Goal: Complete application form

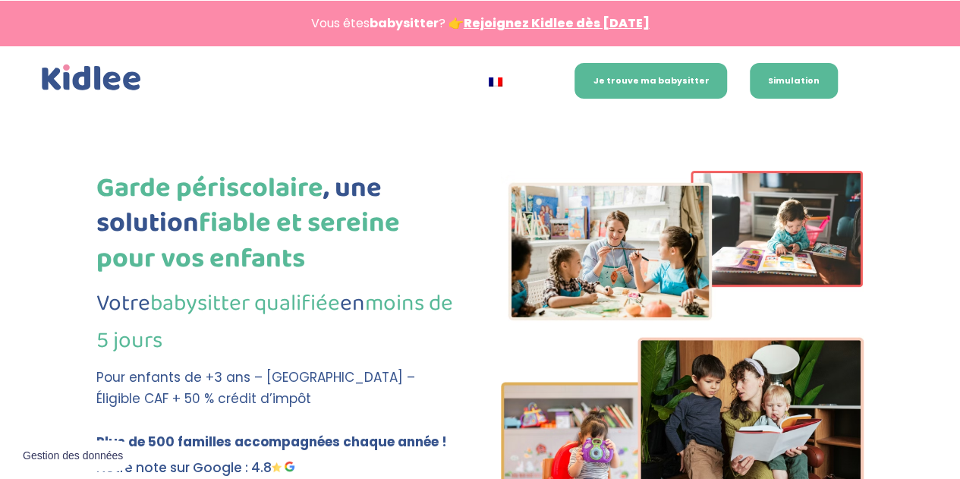
click at [774, 80] on link "Simulation" at bounding box center [794, 81] width 88 height 36
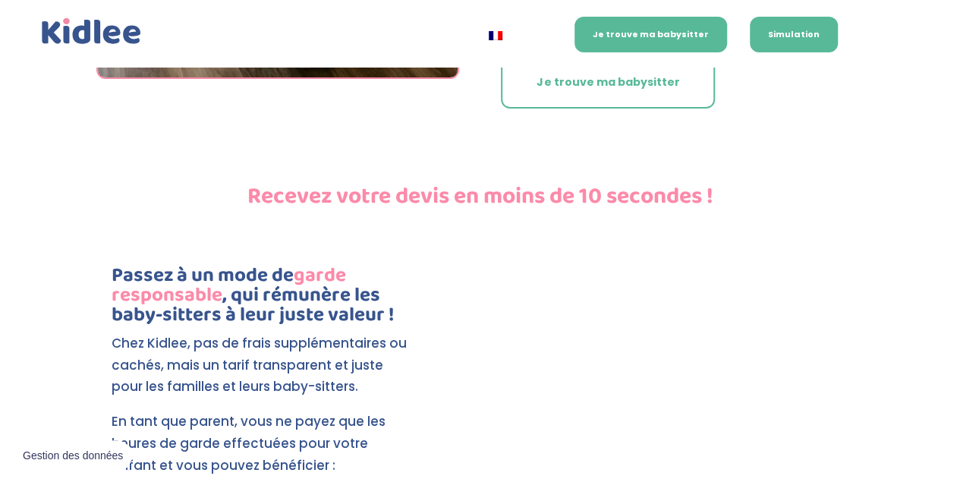
scroll to position [3242, 0]
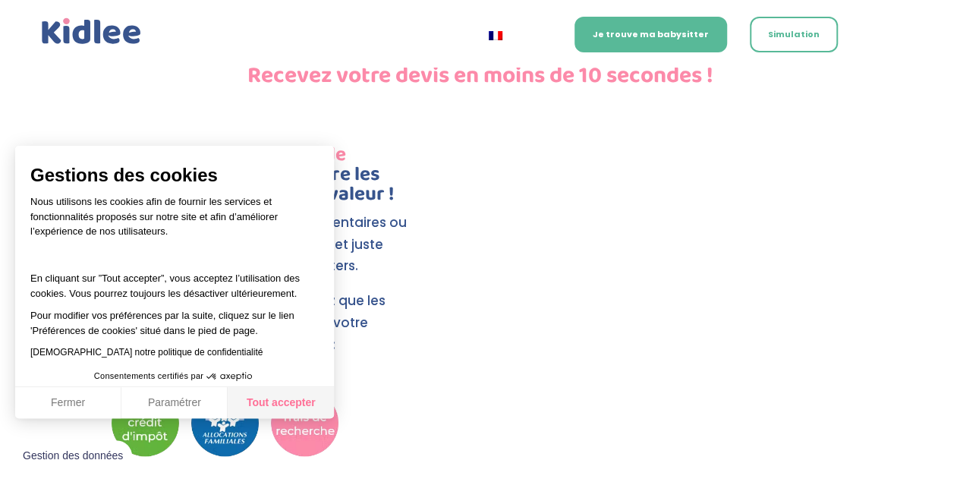
click at [291, 404] on button "Tout accepter" at bounding box center [281, 403] width 106 height 32
checkbox input "true"
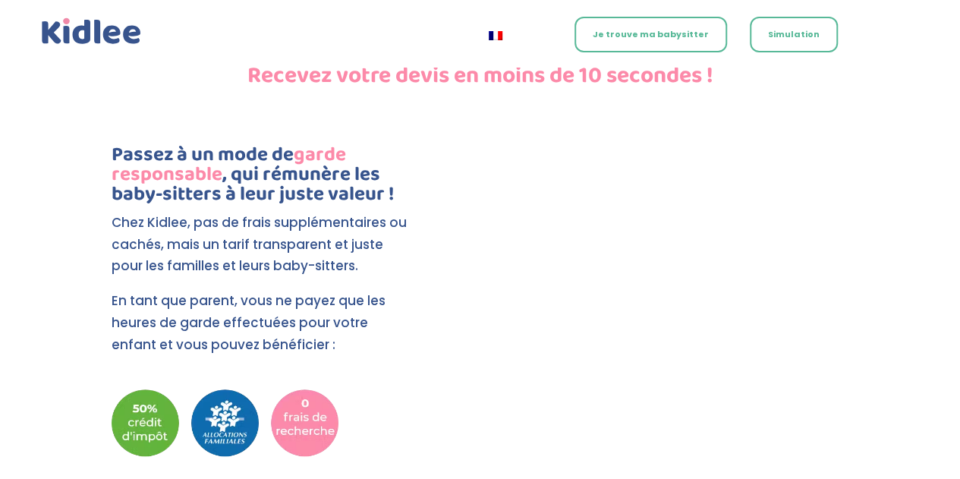
click at [627, 39] on link "Je trouve ma babysitter" at bounding box center [650, 35] width 153 height 36
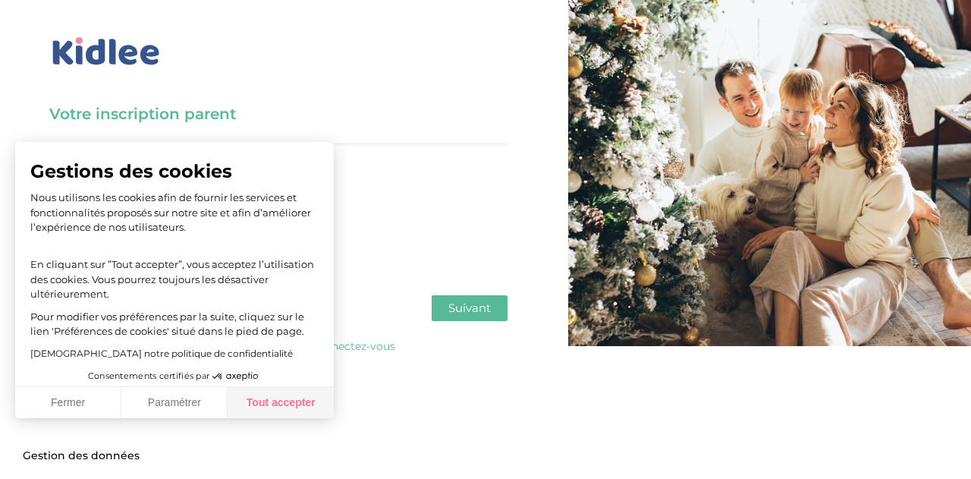
click at [281, 403] on button "Tout accepter" at bounding box center [281, 403] width 106 height 32
checkbox input "true"
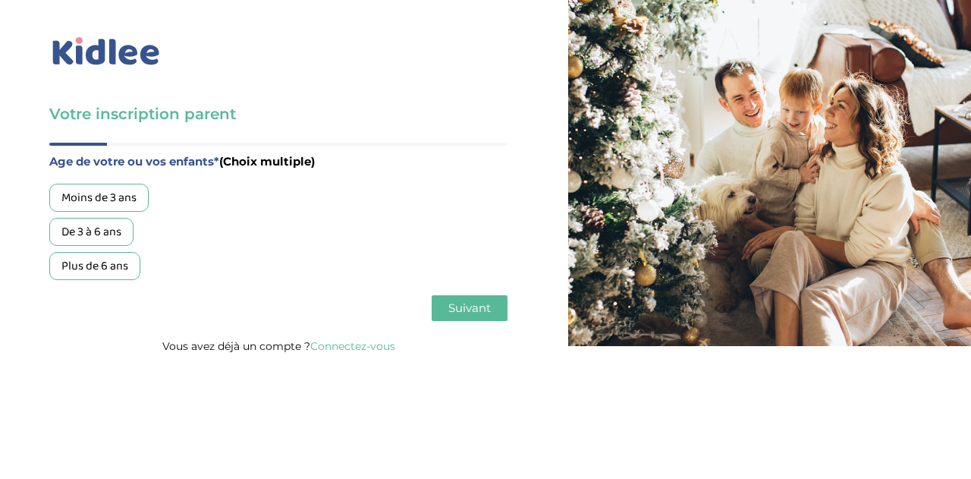
click at [98, 197] on div "Moins de 3 ans" at bounding box center [98, 198] width 99 height 28
click at [99, 232] on div "De 3 à 6 ans" at bounding box center [91, 232] width 84 height 28
click at [473, 312] on span "Suivant" at bounding box center [469, 307] width 42 height 14
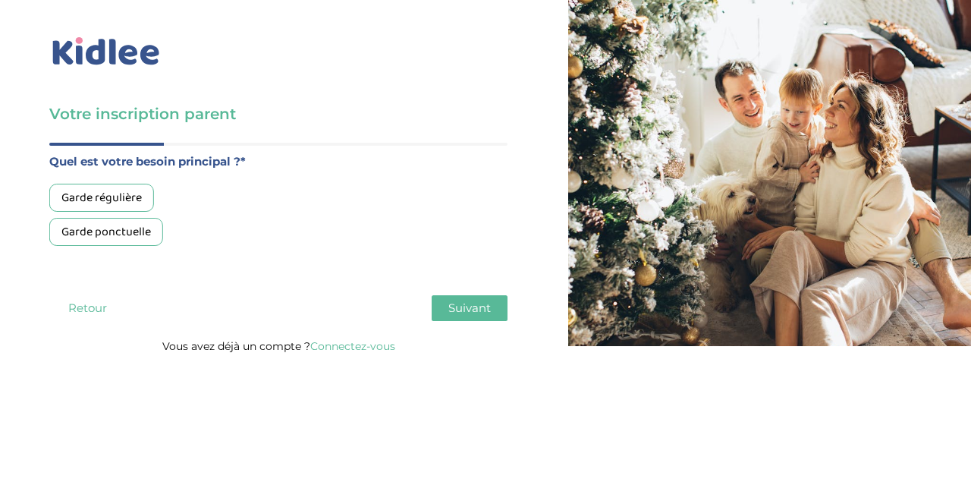
click at [106, 198] on div "Garde régulière" at bounding box center [101, 198] width 105 height 28
click at [475, 306] on span "Suivant" at bounding box center [469, 307] width 42 height 14
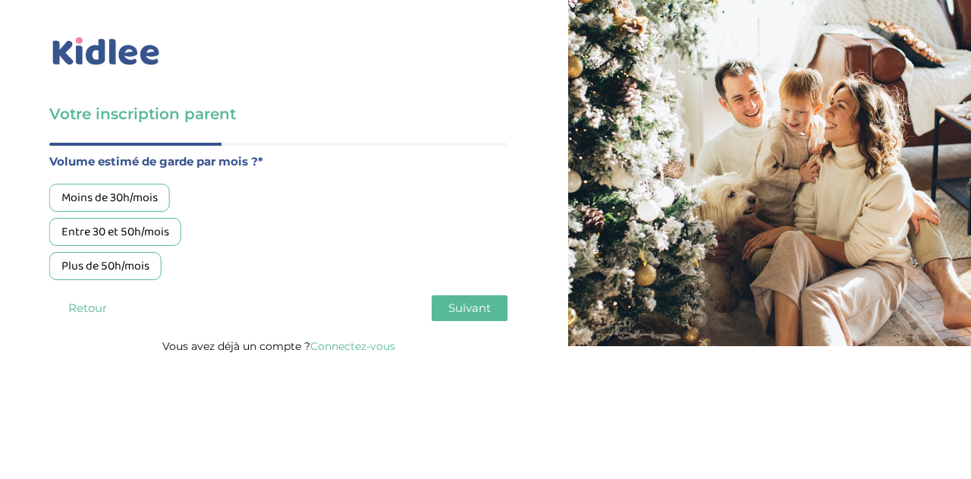
click at [140, 200] on div "Moins de 30h/mois" at bounding box center [109, 198] width 121 height 28
click at [480, 311] on span "Suivant" at bounding box center [469, 307] width 42 height 14
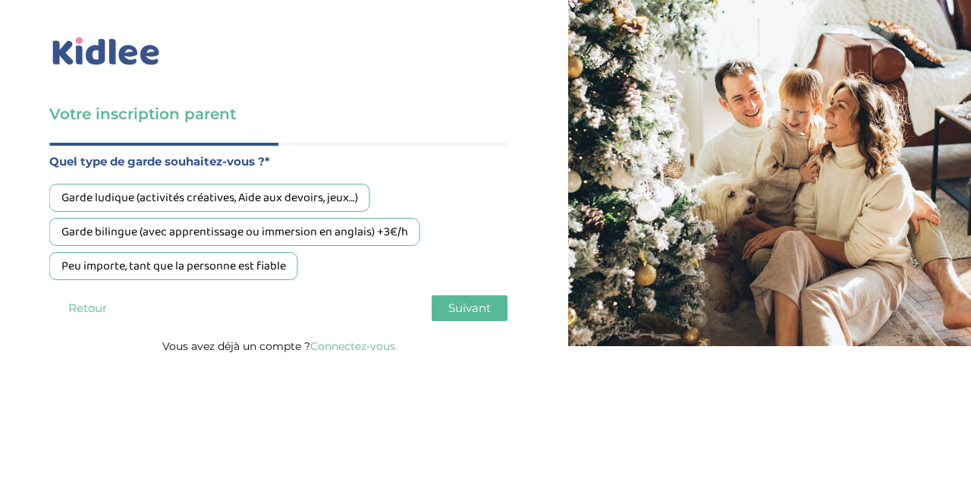
click at [229, 192] on div "Garde ludique (activités créatives, Aide aux devoirs, jeux…)" at bounding box center [209, 198] width 321 height 28
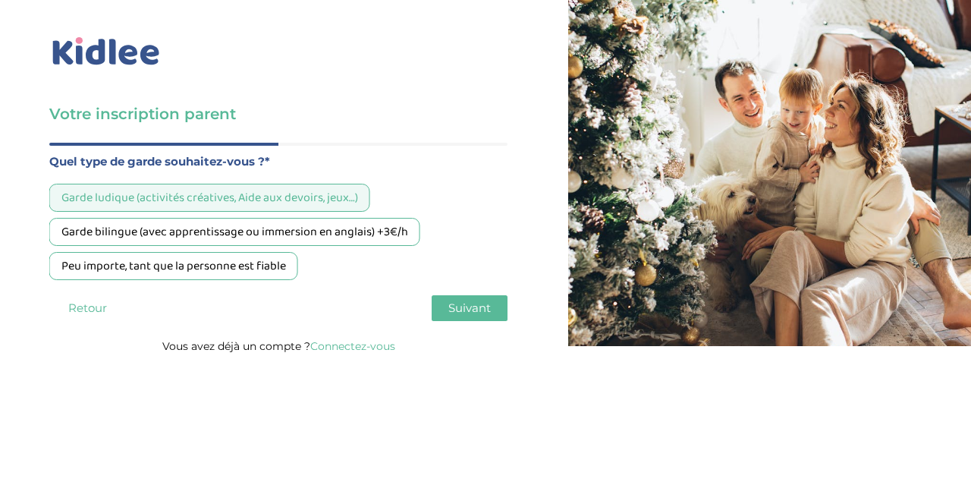
click at [461, 308] on span "Suivant" at bounding box center [469, 307] width 42 height 14
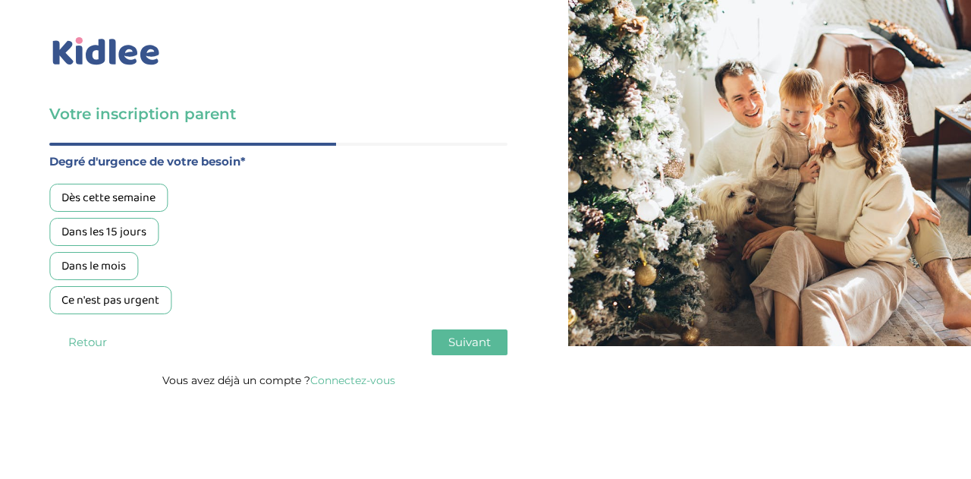
click at [89, 229] on div "Dans les 15 jours" at bounding box center [103, 232] width 109 height 28
click at [466, 346] on span "Suivant" at bounding box center [469, 342] width 42 height 14
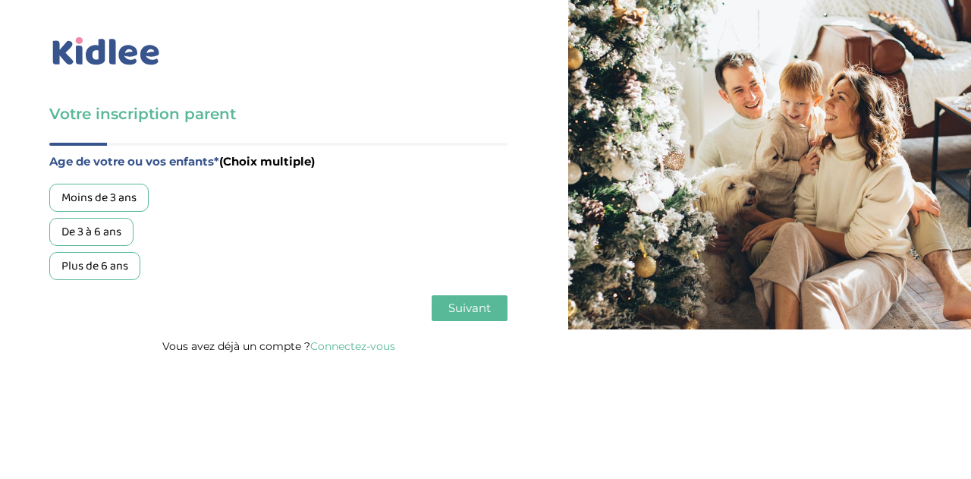
click at [126, 201] on div "Moins de 3 ans" at bounding box center [98, 198] width 99 height 28
click at [111, 238] on div "De 3 à 6 ans" at bounding box center [91, 232] width 84 height 28
click at [469, 310] on span "Suivant" at bounding box center [469, 307] width 42 height 14
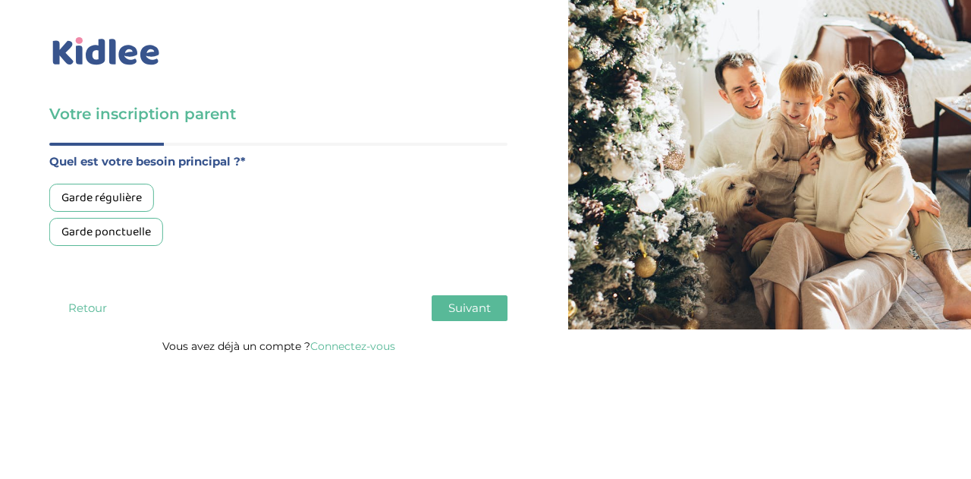
click at [121, 197] on div "Garde régulière" at bounding box center [101, 198] width 105 height 28
click at [486, 310] on span "Suivant" at bounding box center [469, 307] width 42 height 14
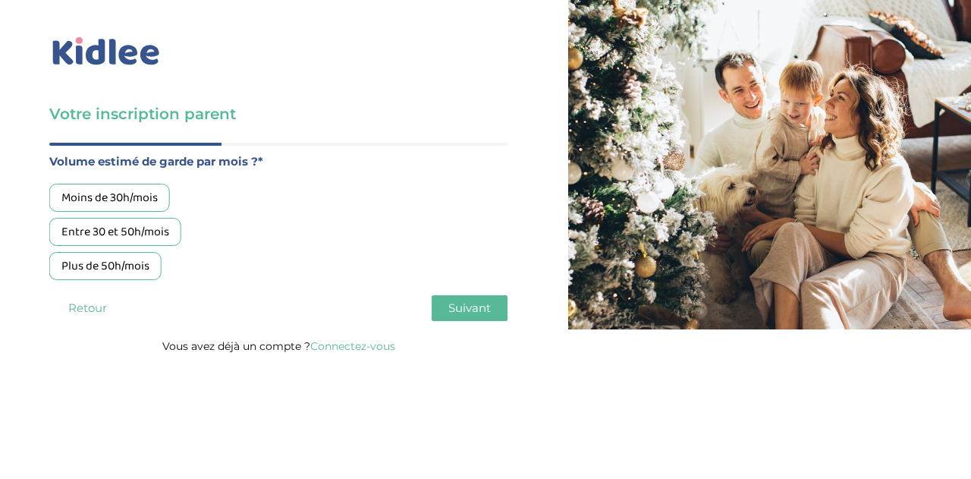
click at [115, 201] on div "Moins de 30h/mois" at bounding box center [109, 198] width 121 height 28
click at [476, 309] on span "Suivant" at bounding box center [469, 307] width 42 height 14
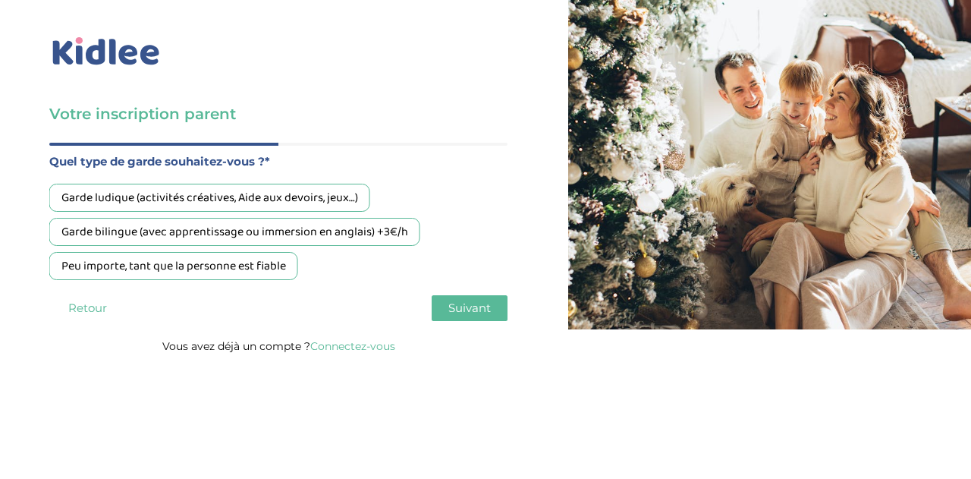
click at [182, 197] on div "Garde ludique (activités créatives, Aide aux devoirs, jeux…)" at bounding box center [209, 198] width 321 height 28
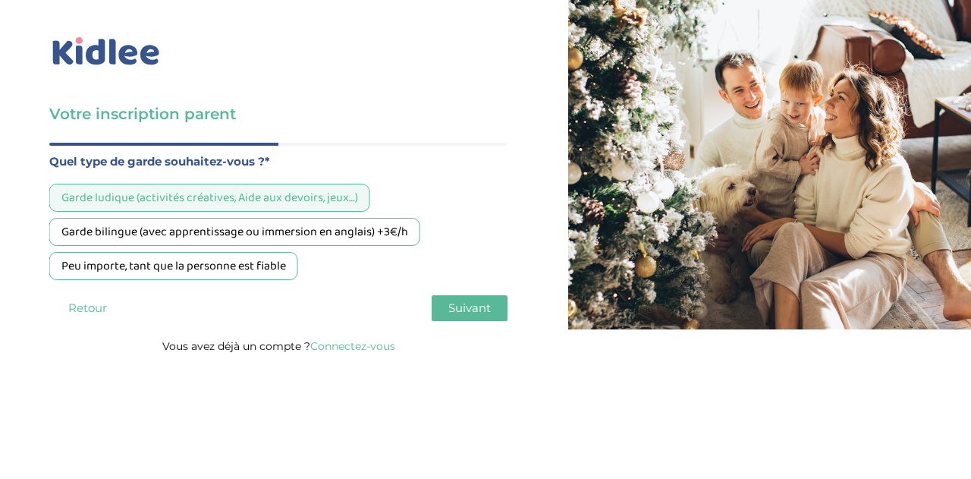
click at [489, 301] on button "Suivant" at bounding box center [470, 308] width 76 height 26
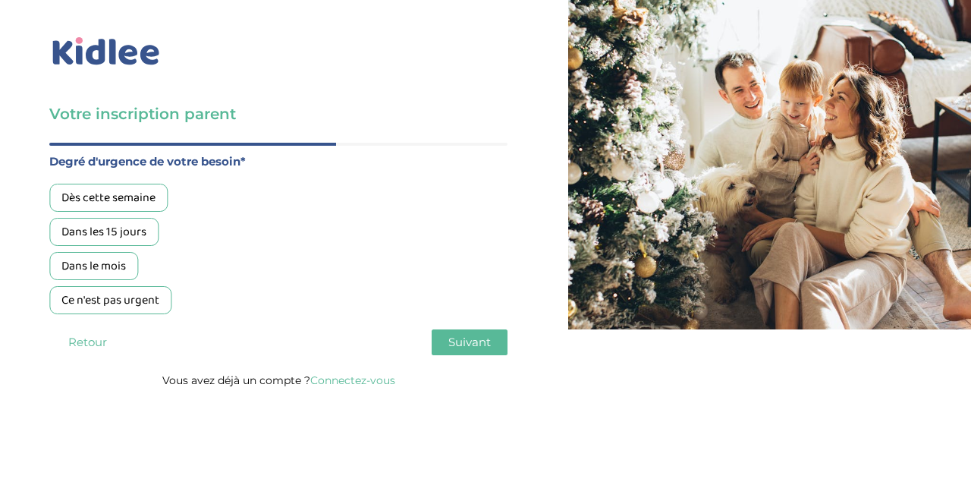
click at [115, 197] on div "Dès cette semaine" at bounding box center [108, 198] width 118 height 28
click at [469, 341] on span "Suivant" at bounding box center [469, 342] width 42 height 14
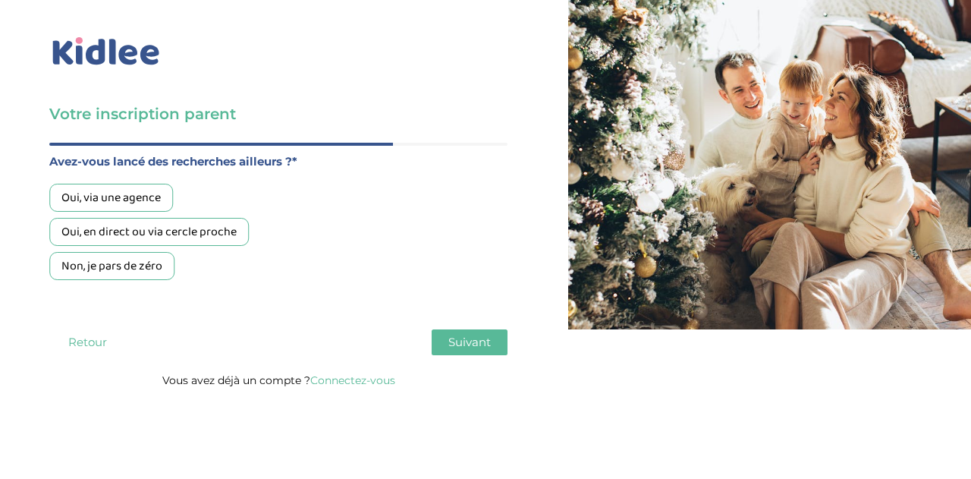
click at [118, 269] on div "Non, je pars de zéro" at bounding box center [111, 266] width 125 height 28
click at [121, 199] on div "Oui, via une agence" at bounding box center [111, 198] width 124 height 28
click at [458, 338] on span "Suivant" at bounding box center [469, 342] width 42 height 14
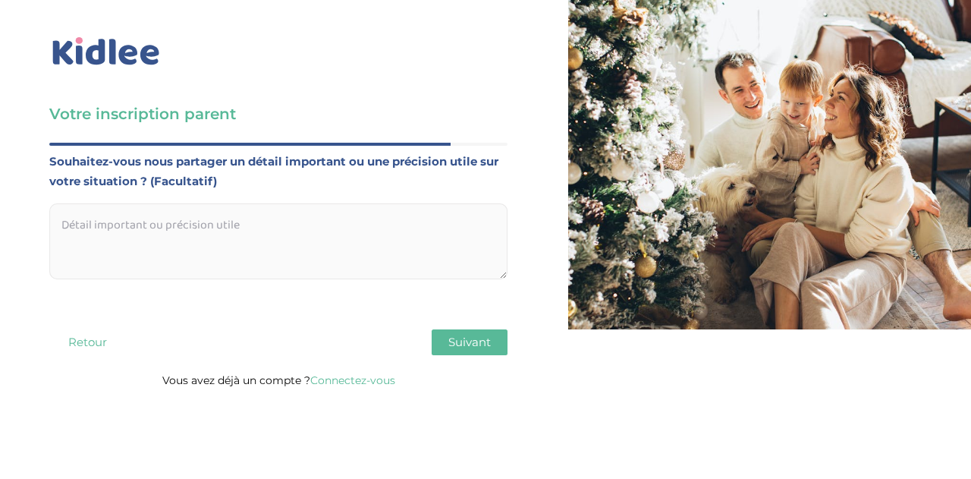
click at [90, 221] on textarea at bounding box center [278, 241] width 458 height 76
click at [79, 244] on textarea "mère célibataire, Settla 9 mois et Nell 6 ans" at bounding box center [278, 241] width 458 height 76
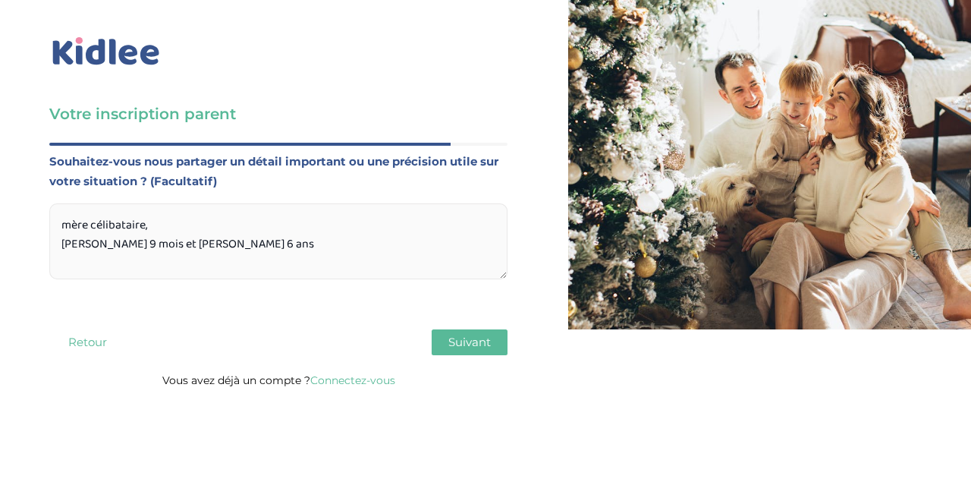
click at [208, 250] on textarea "mère célibataire, Stella 9 mois et Nell 6 ans" at bounding box center [278, 241] width 458 height 76
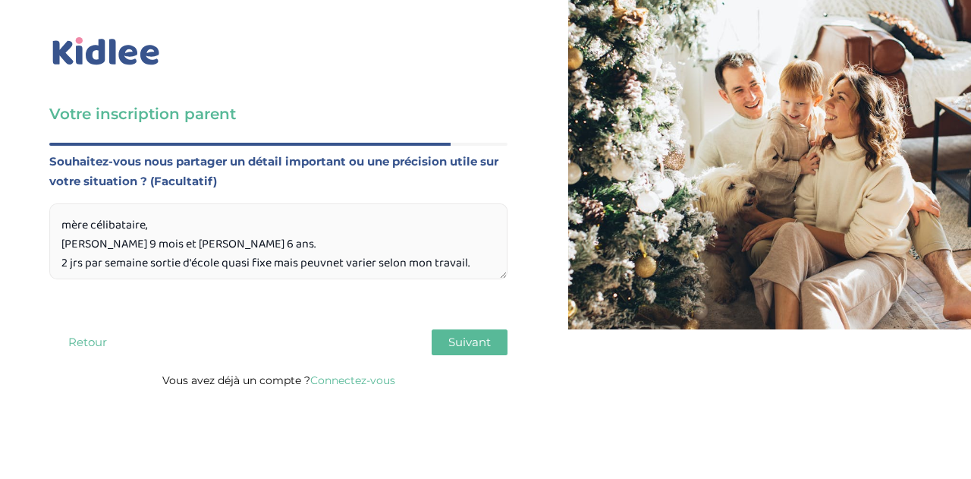
scroll to position [15, 0]
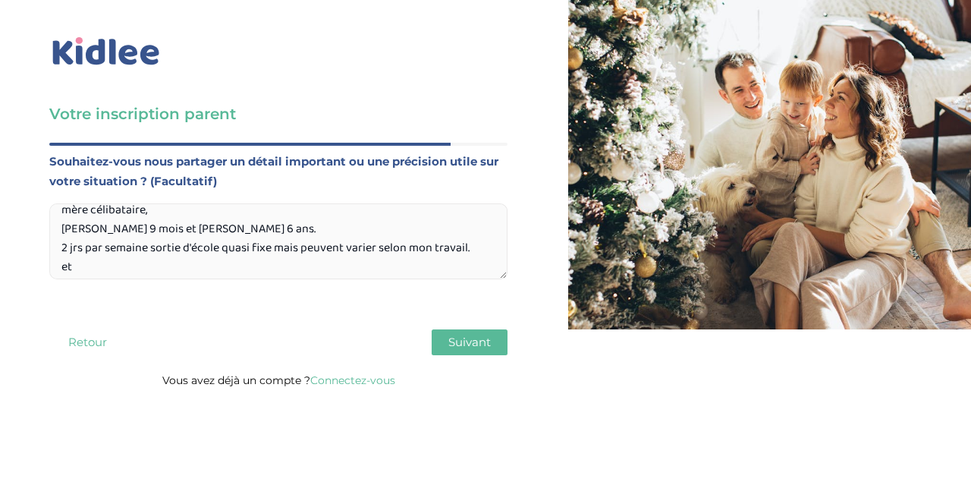
click at [275, 248] on textarea "mère célibataire, Stella 9 mois et Nell 6 ans. 2 jrs par semaine sortie d'école…" at bounding box center [278, 241] width 458 height 76
click at [165, 274] on textarea "mère célibataire, Stella 9 mois et Nell 6 ans. 2 jrs par semaine sortie d'école…" at bounding box center [278, 241] width 458 height 76
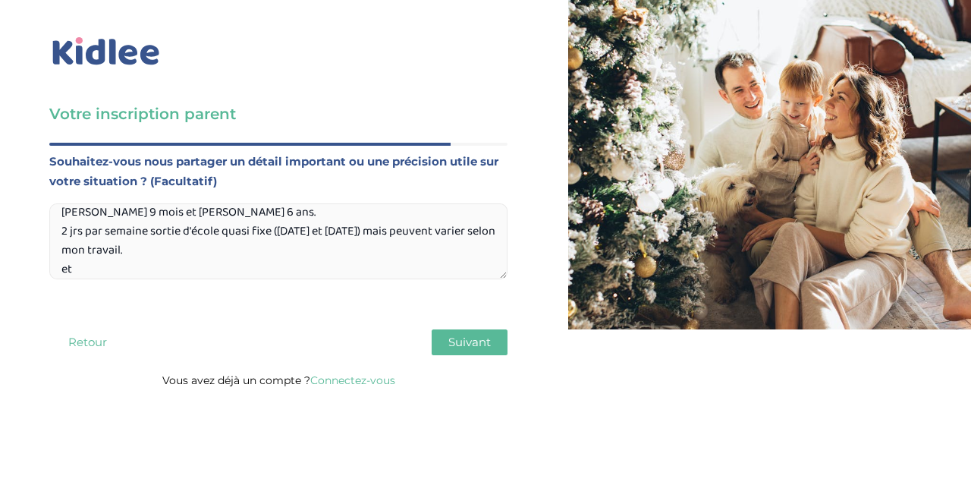
scroll to position [46, 0]
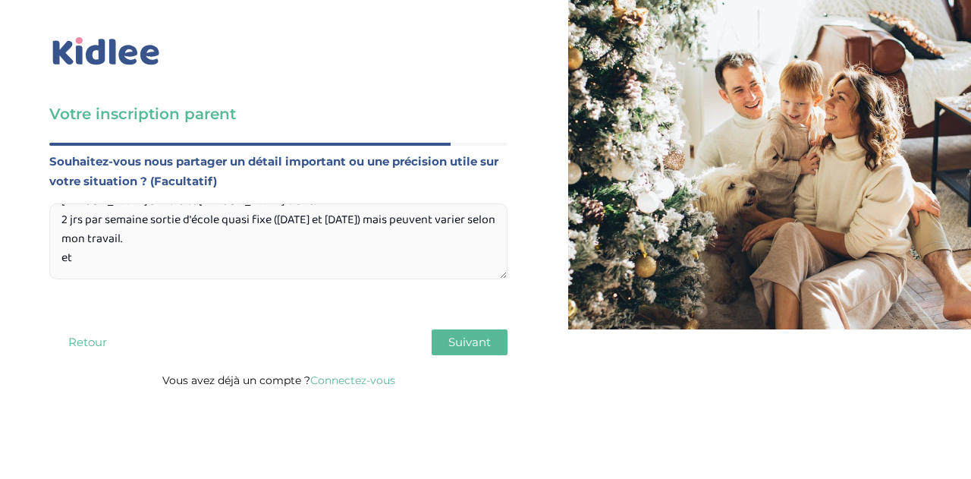
click at [93, 260] on textarea "mère célibataire, Stella 9 mois et Nell 6 ans. 2 jrs par semaine sortie d'école…" at bounding box center [278, 241] width 458 height 76
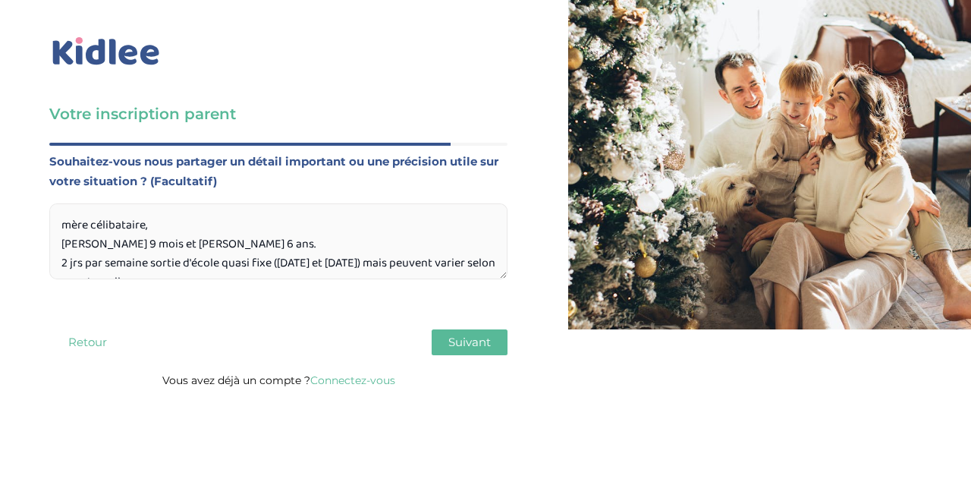
drag, startPoint x: 165, startPoint y: 266, endPoint x: 493, endPoint y: 263, distance: 327.8
click at [493, 263] on textarea "mère célibataire, Stella 9 mois et Nell 6 ans. 2 jrs par semaine sortie d'école…" at bounding box center [278, 241] width 458 height 76
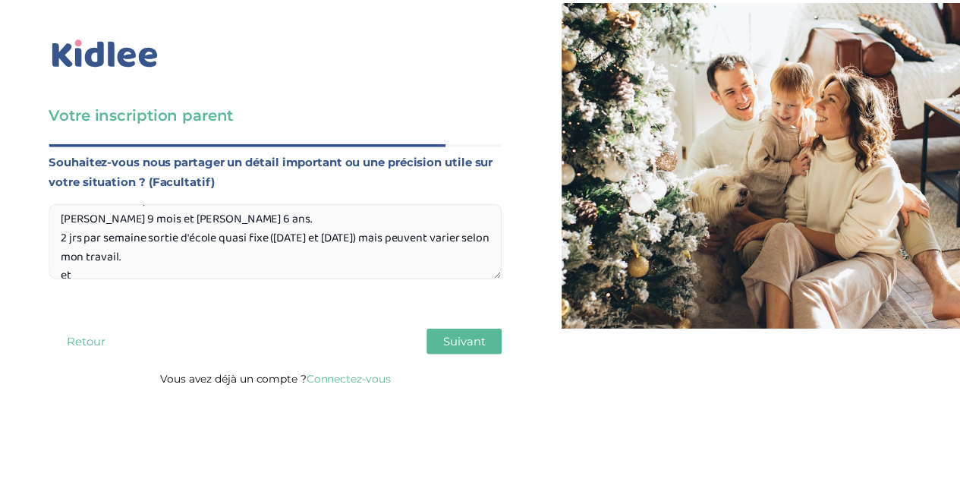
scroll to position [46, 0]
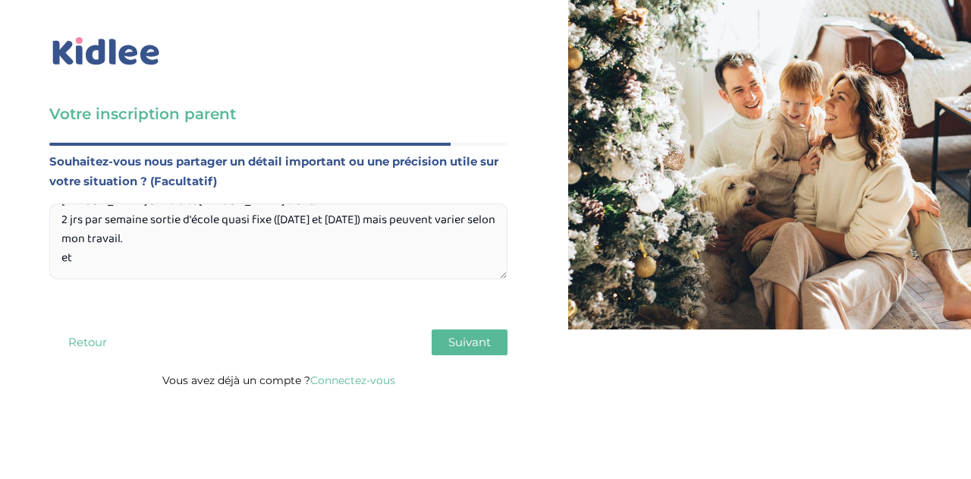
click at [165, 244] on textarea "mère célibataire, Stella 9 mois et Nell 6 ans. 2 jrs par semaine sortie d'école…" at bounding box center [278, 241] width 458 height 76
click at [77, 259] on textarea "mère célibataire, Stella 9 mois et Nell 6 ans. 2 jrs par semaine sortie d'école…" at bounding box center [278, 241] width 458 height 76
click at [178, 257] on textarea "mère célibataire, Stella 9 mois et Nell 6 ans. 2 jrs par semaine sortie d'école…" at bounding box center [278, 241] width 458 height 76
click at [214, 256] on textarea "mère célibataire, Stella 9 mois et Nell 6 ans. 2 jrs par semaine sortie d'école…" at bounding box center [278, 241] width 458 height 76
click at [260, 258] on textarea "mère célibataire, Stella 9 mois et Nell 6 ans. 2 jrs par semaine sortie d'école…" at bounding box center [278, 241] width 458 height 76
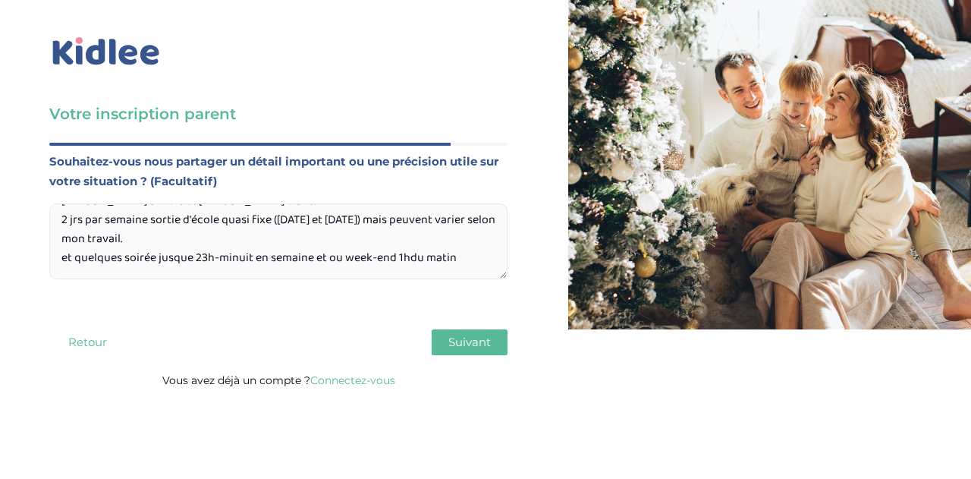
click at [411, 256] on textarea "mère célibataire, Stella 9 mois et Nell 6 ans. 2 jrs par semaine sortie d'école…" at bounding box center [278, 241] width 458 height 76
click at [470, 254] on textarea "mère célibataire, Stella 9 mois et Nell 6 ans. 2 jrs par semaine sortie d'école…" at bounding box center [278, 241] width 458 height 76
drag, startPoint x: 319, startPoint y: 257, endPoint x: 470, endPoint y: 253, distance: 151.1
click at [470, 253] on textarea "mère célibataire, Stella 9 mois et Nell 6 ans. 2 jrs par semaine sortie d'école…" at bounding box center [278, 241] width 458 height 76
type textarea "mère célibataire, Stella 9 mois et Nell 6 ans. 2 jrs par semaine sortie d'école…"
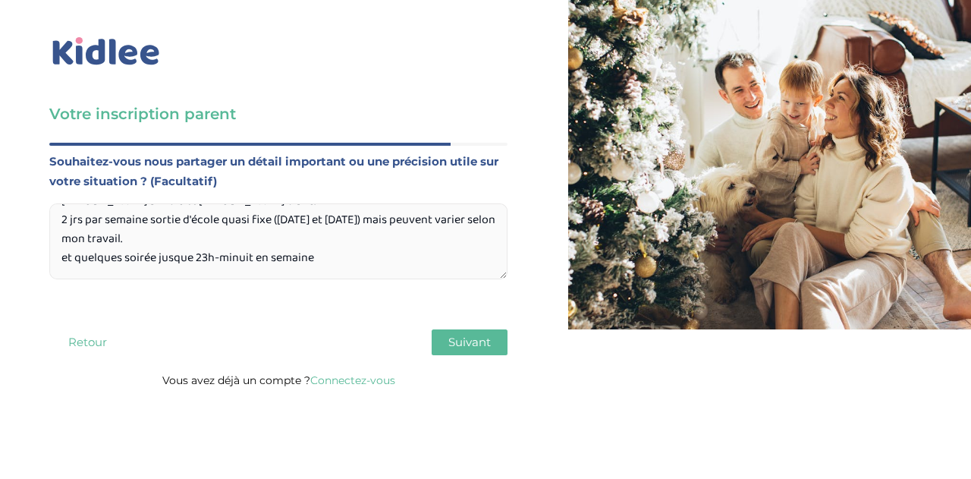
click at [475, 341] on span "Suivant" at bounding box center [469, 342] width 42 height 14
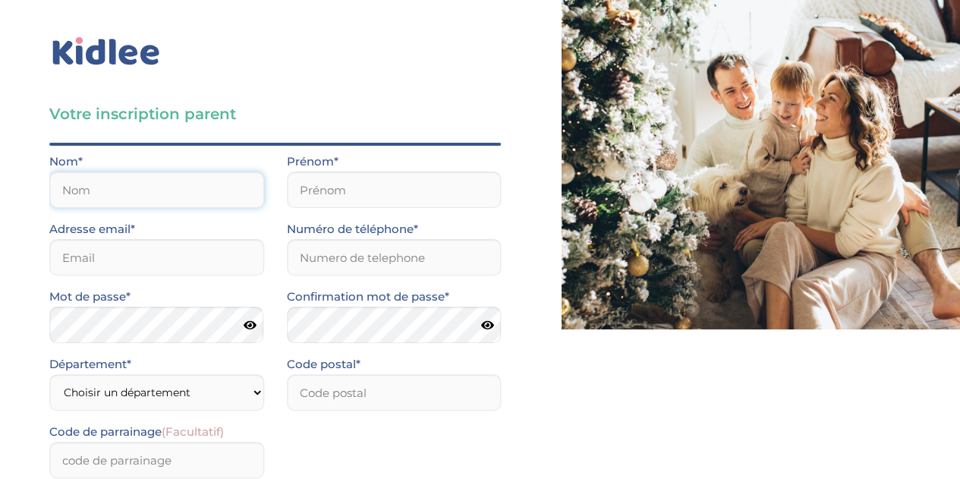
click at [105, 178] on input "text" at bounding box center [156, 189] width 215 height 36
type input "de Chaurand"
type input "Anne"
type input "pitshoun@gmail.com"
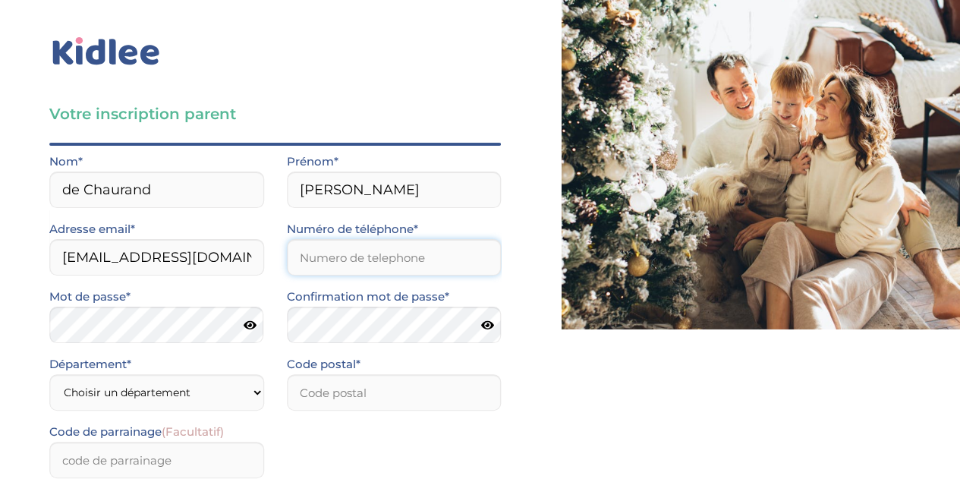
type input "0662589696"
type input "75019"
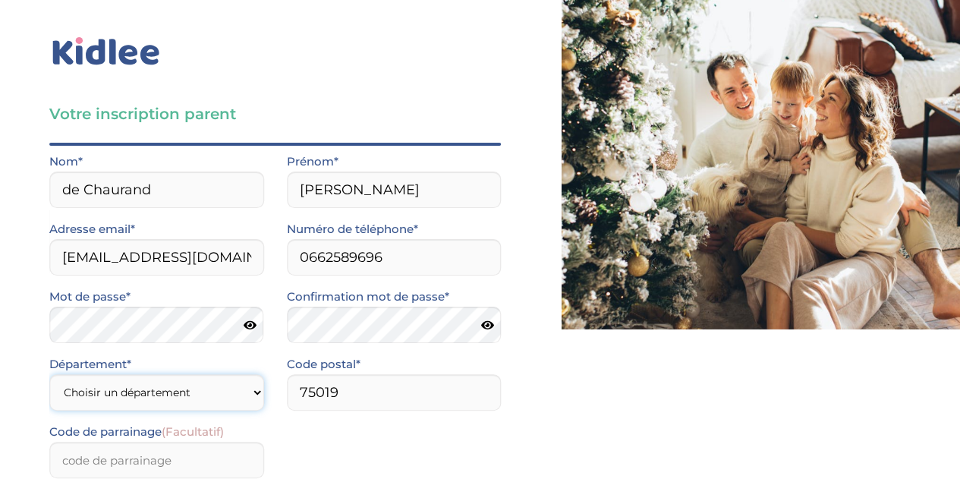
click at [137, 392] on select "Choisir un département Paris (75) Hauts-de-Seine (92) Yvelines (78) Val-de-Marn…" at bounding box center [156, 392] width 215 height 36
select select "75"
click at [49, 374] on select "Choisir un département Paris (75) Hauts-de-Seine (92) Yvelines (78) Val-de-Marn…" at bounding box center [156, 392] width 215 height 36
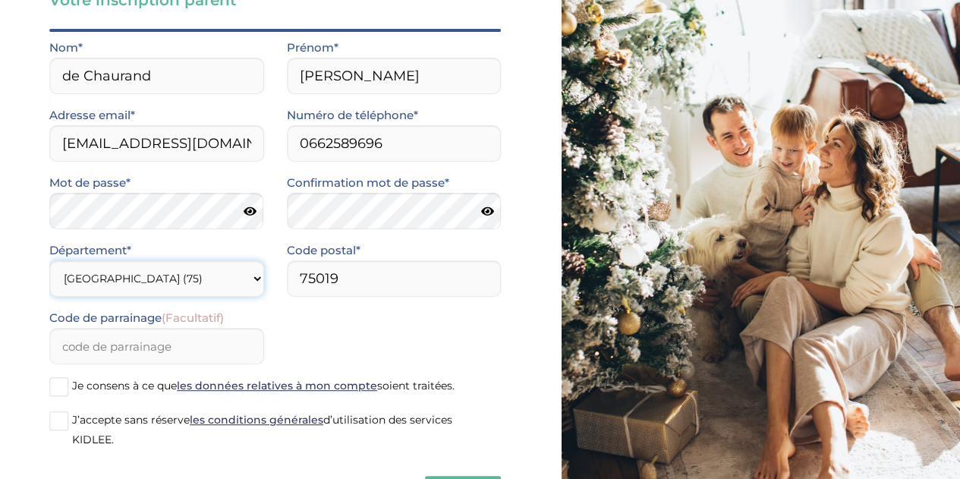
scroll to position [152, 0]
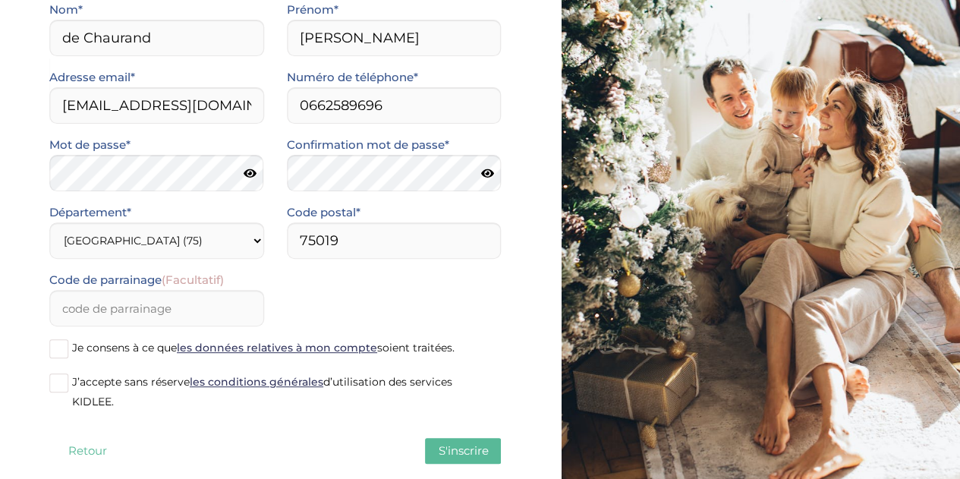
click at [58, 344] on span at bounding box center [58, 348] width 19 height 19
click at [0, 0] on input "Je consens à ce que les données relatives à mon compte soient traitées." at bounding box center [0, 0] width 0 height 0
click at [58, 382] on span at bounding box center [58, 382] width 19 height 19
click at [0, 0] on input "J’accepte sans réserve les conditions générales d’utilisation des services KIDL…" at bounding box center [0, 0] width 0 height 0
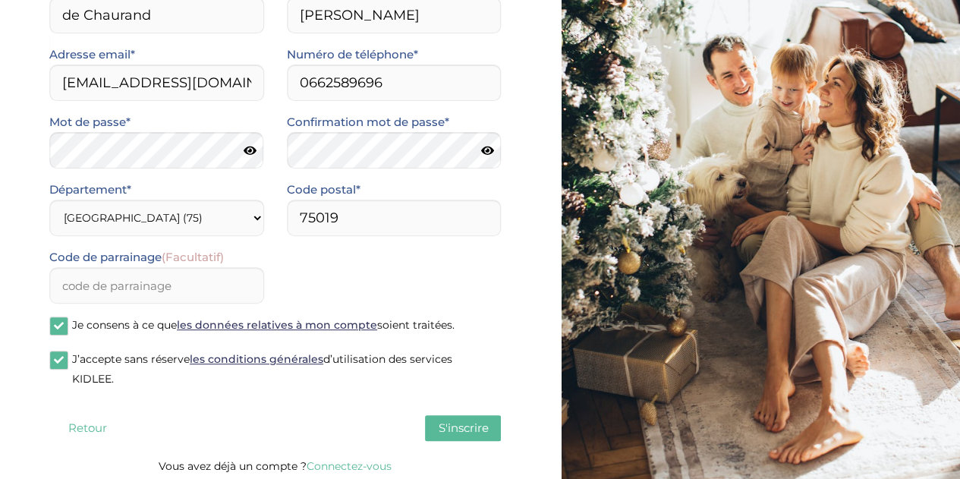
scroll to position [179, 0]
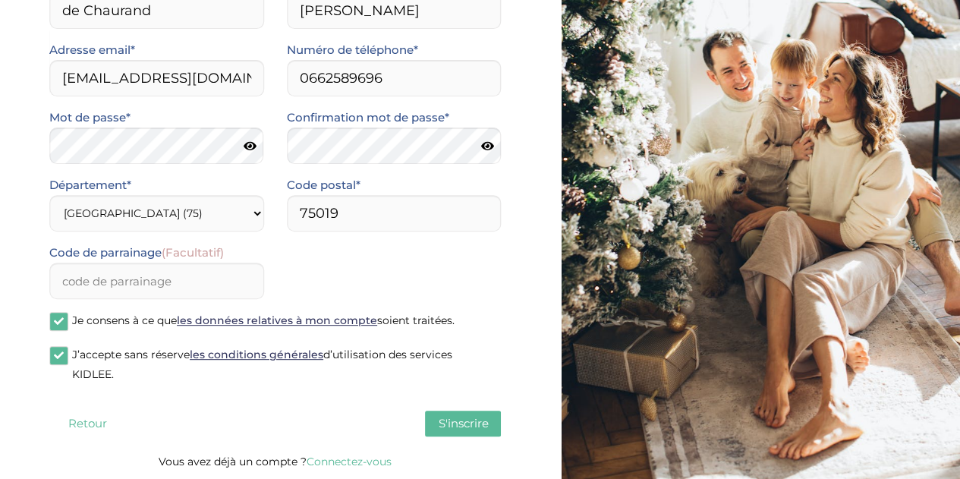
click at [442, 417] on span "S'inscrire" at bounding box center [463, 423] width 50 height 14
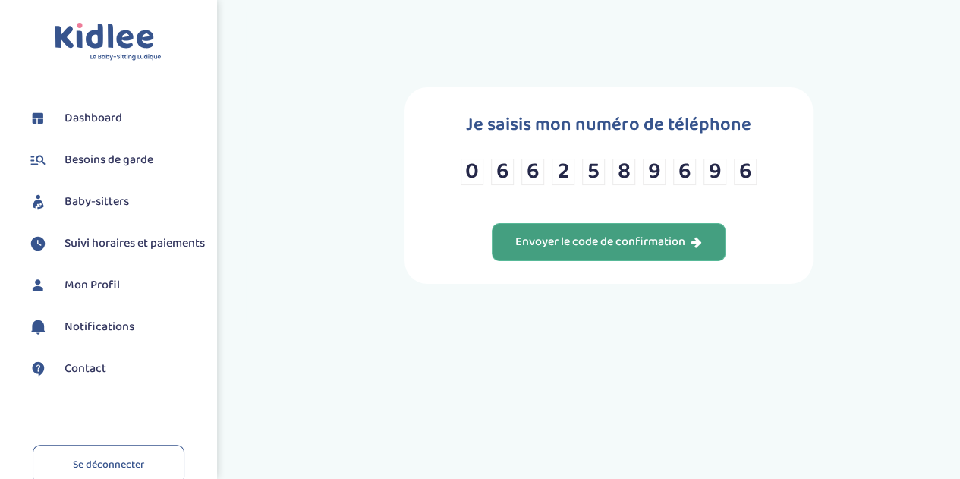
click at [593, 245] on div "Envoyer le code de confirmation" at bounding box center [608, 242] width 187 height 17
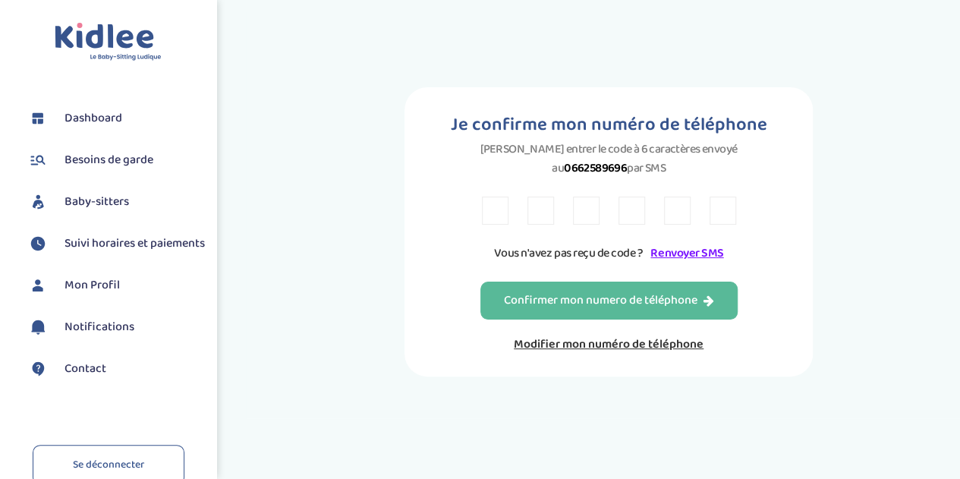
click at [473, 216] on div "Je confirme mon numéro de téléphone Veuillez entrer le code à 6 caractères envo…" at bounding box center [607, 231] width 407 height 289
click at [490, 211] on input "text" at bounding box center [495, 211] width 27 height 28
type input "F"
type input "P"
type input "R"
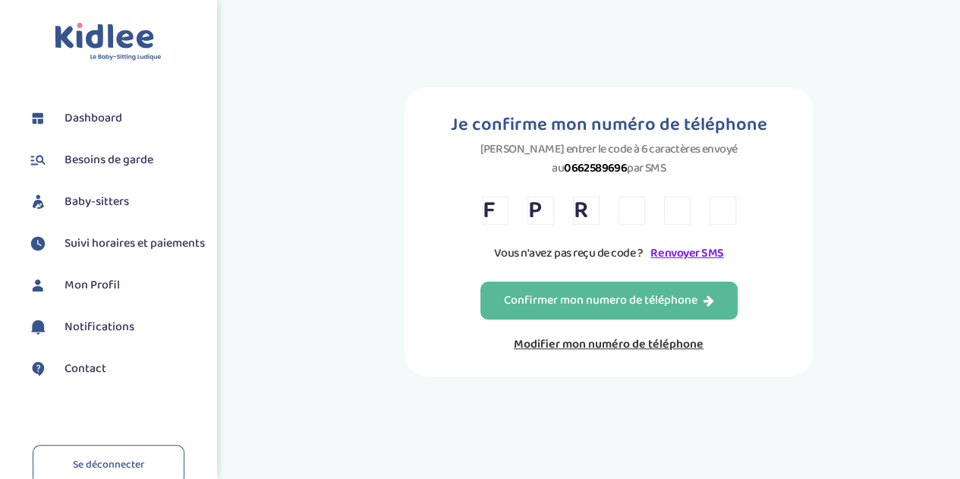
type input "C"
type input "V"
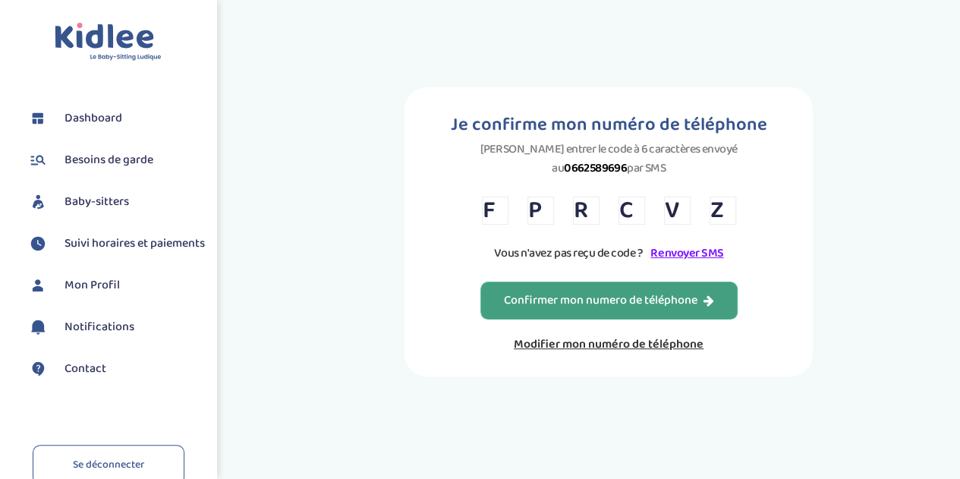
type input "Z"
click at [591, 297] on div "Confirmer mon numero de téléphone" at bounding box center [609, 300] width 210 height 17
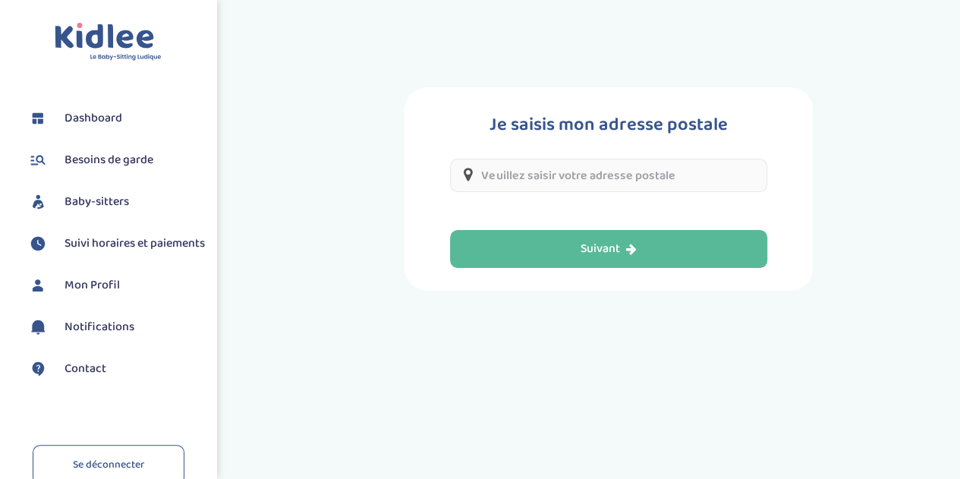
click at [517, 168] on input "text" at bounding box center [608, 175] width 316 height 33
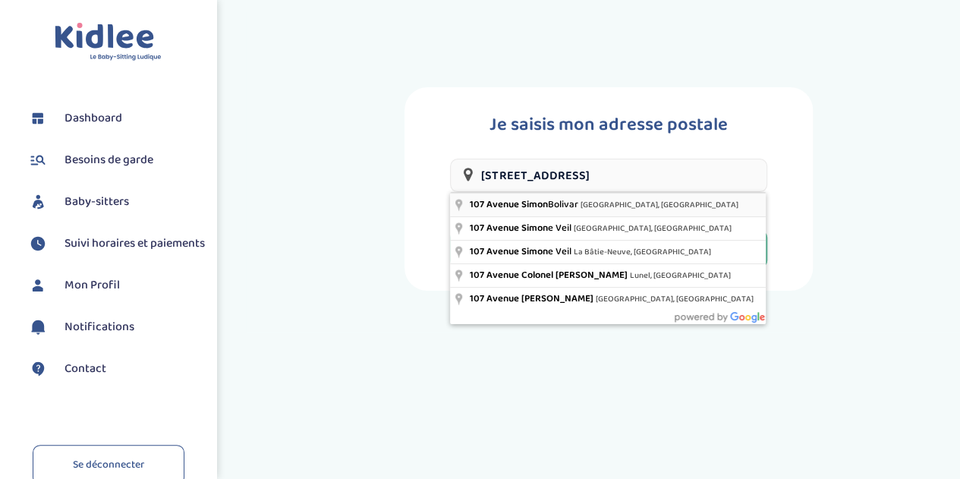
type input "[STREET_ADDRESS][PERSON_NAME]"
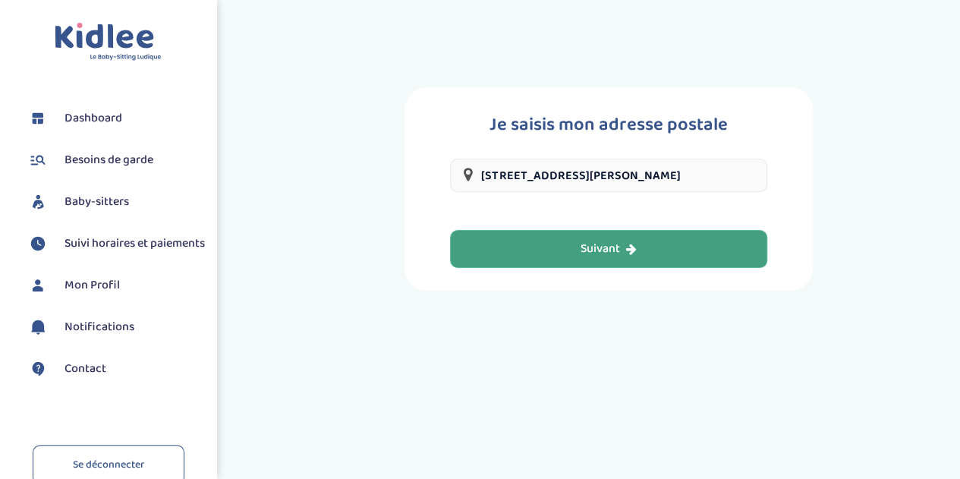
click at [601, 241] on div "Suivant" at bounding box center [608, 249] width 56 height 17
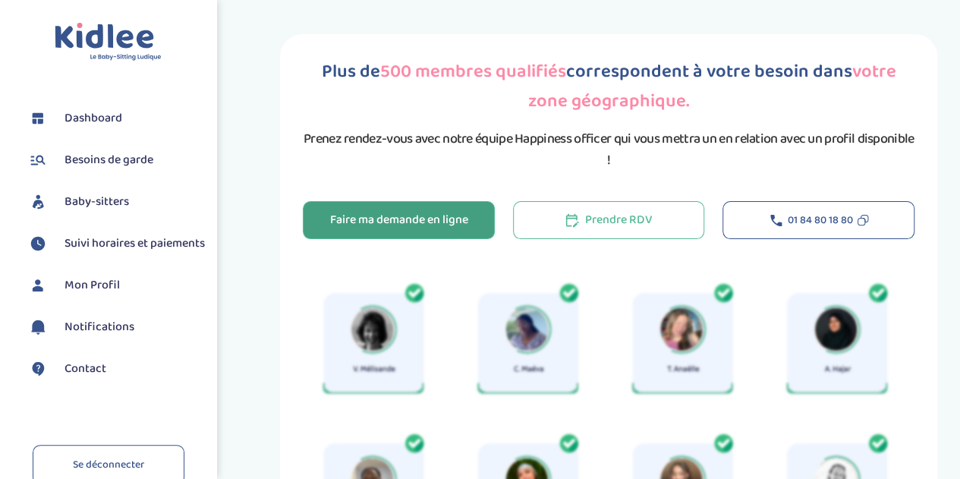
click at [407, 219] on div "Faire ma demande en ligne" at bounding box center [398, 220] width 138 height 17
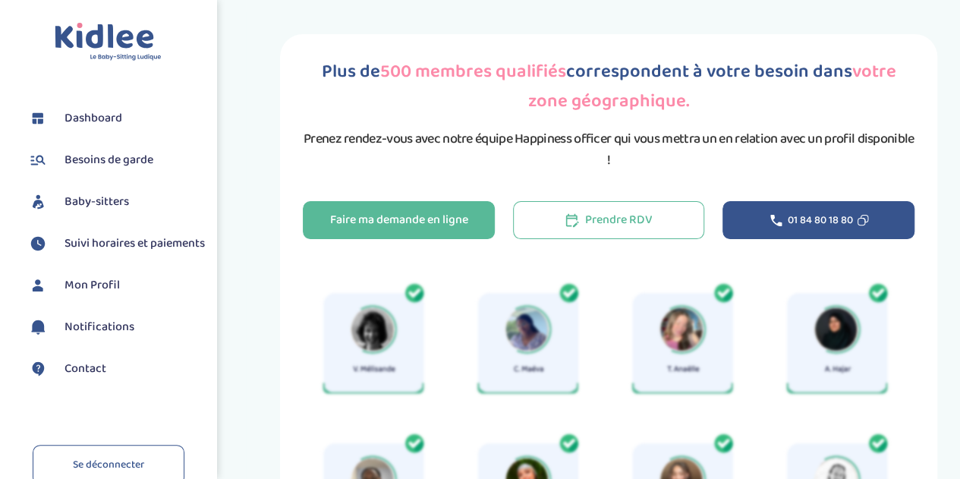
click at [765, 214] on button "01 84 80 18 80" at bounding box center [818, 220] width 192 height 38
